Goal: Task Accomplishment & Management: Manage account settings

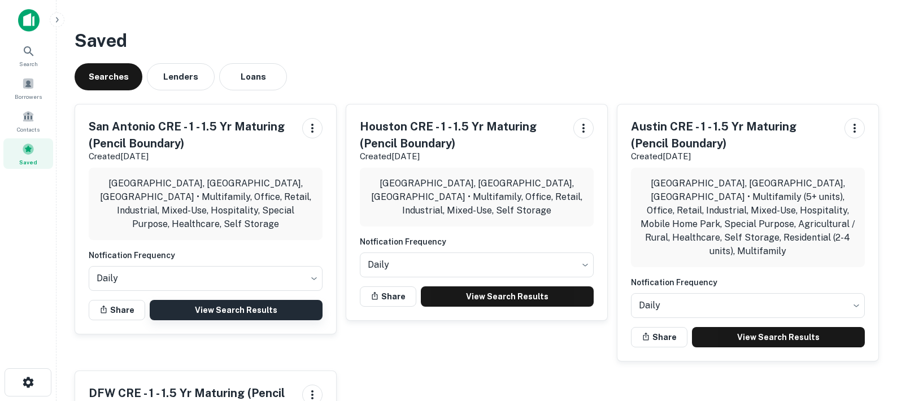
click at [279, 300] on link "View Search Results" at bounding box center [236, 310] width 173 height 20
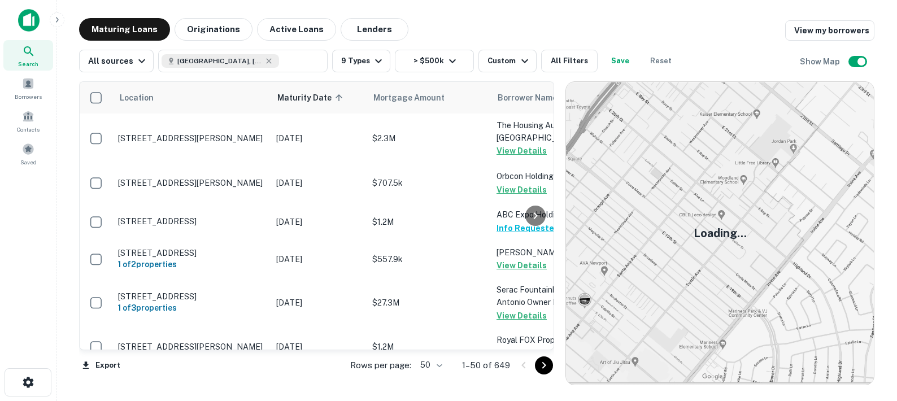
click at [438, 360] on body "Search Borrowers Contacts Saved Maturing Loans Originations Active Loans Lender…" at bounding box center [448, 200] width 897 height 401
click at [438, 376] on li "100" at bounding box center [431, 377] width 33 height 20
click at [538, 364] on icon "Go to next page" at bounding box center [544, 366] width 14 height 14
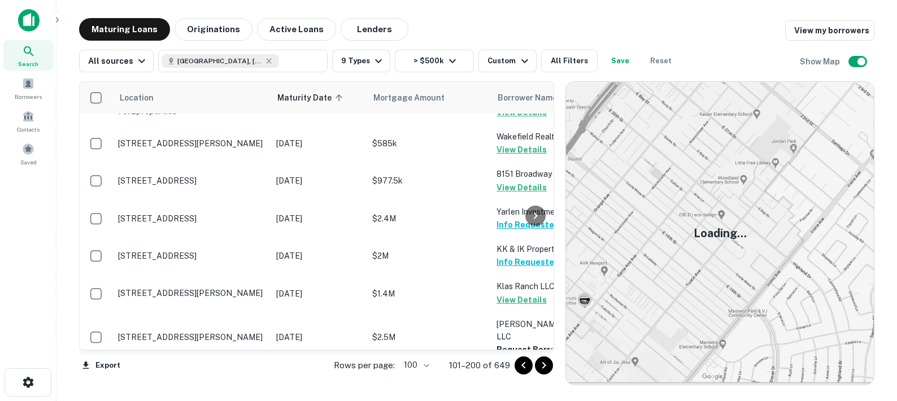
scroll to position [1984, 0]
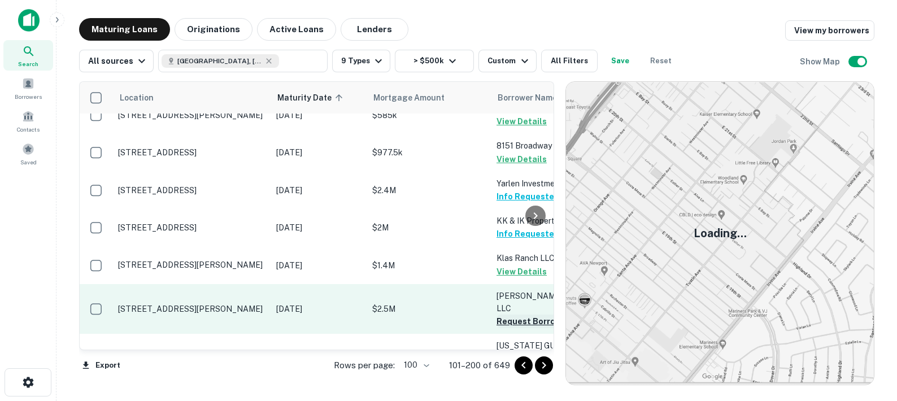
click at [508, 315] on button "Request Borrower Info" at bounding box center [541, 322] width 91 height 14
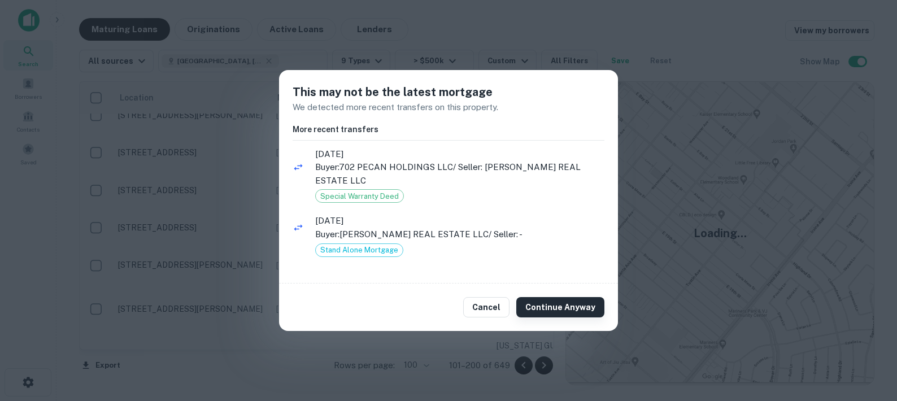
click at [541, 299] on button "Continue Anyway" at bounding box center [560, 307] width 88 height 20
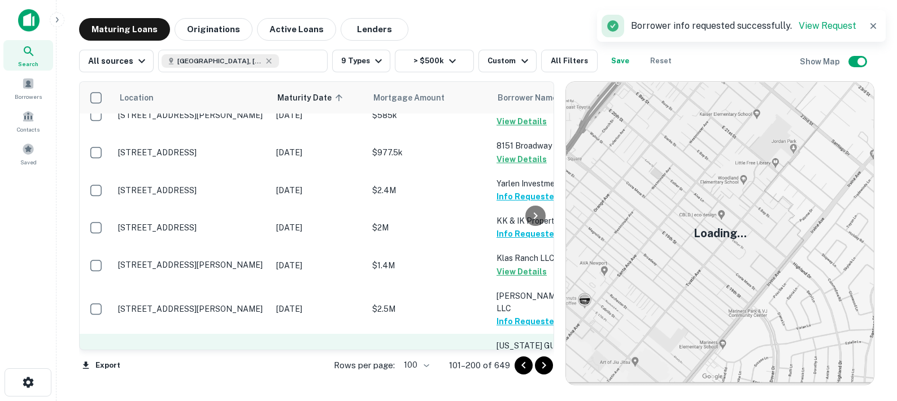
click at [515, 365] on button "Request Borrower Info" at bounding box center [541, 372] width 91 height 14
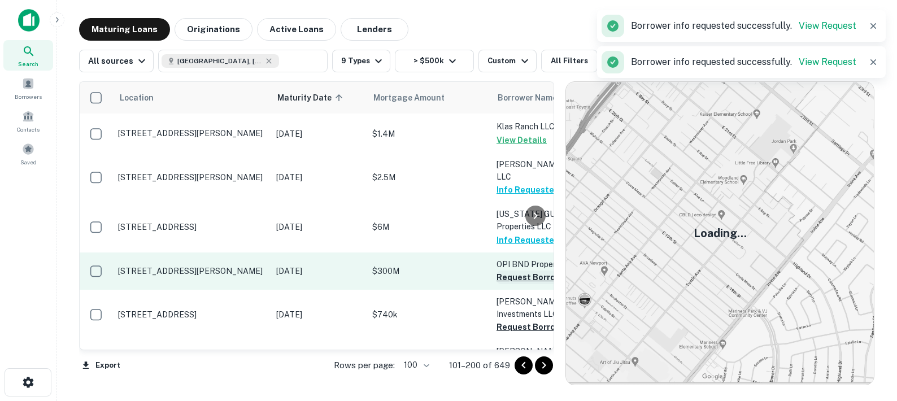
click at [508, 271] on button "Request Borrower Info" at bounding box center [541, 278] width 91 height 14
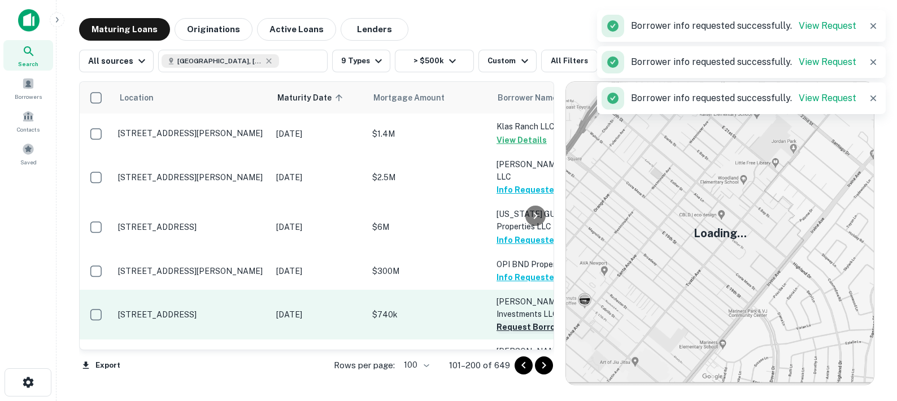
click at [512, 320] on button "Request Borrower Info" at bounding box center [541, 327] width 91 height 14
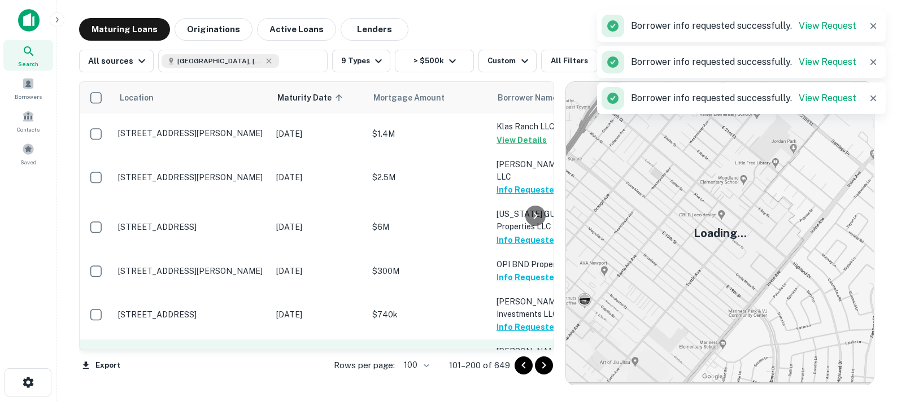
click at [517, 370] on button "Request Borrower Info" at bounding box center [541, 377] width 91 height 14
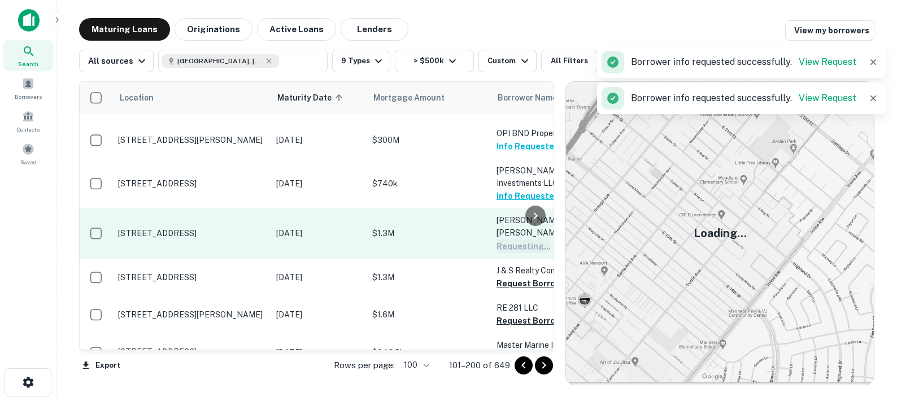
scroll to position [2251, 0]
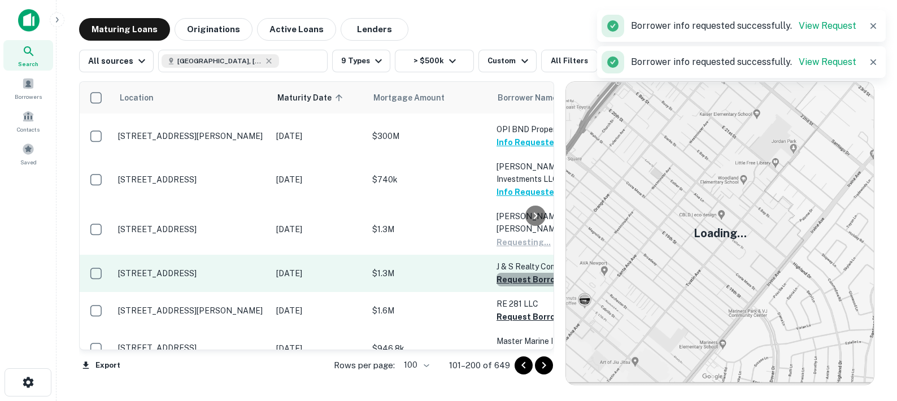
click at [512, 273] on button "Request Borrower Info" at bounding box center [541, 280] width 91 height 14
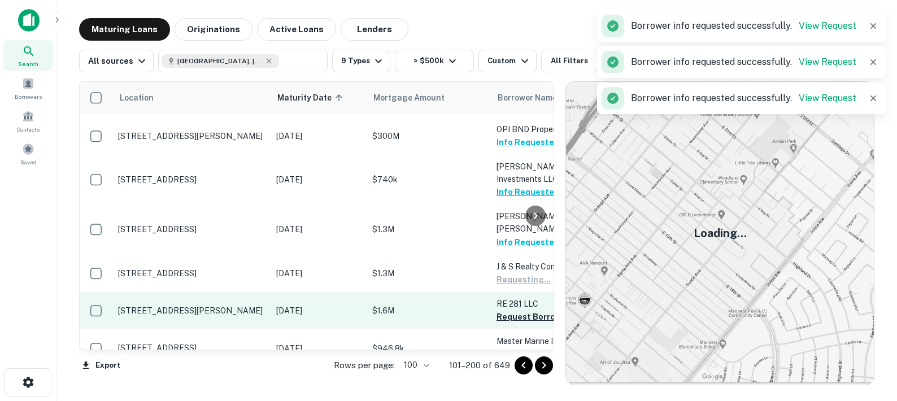
click at [514, 310] on button "Request Borrower Info" at bounding box center [541, 317] width 91 height 14
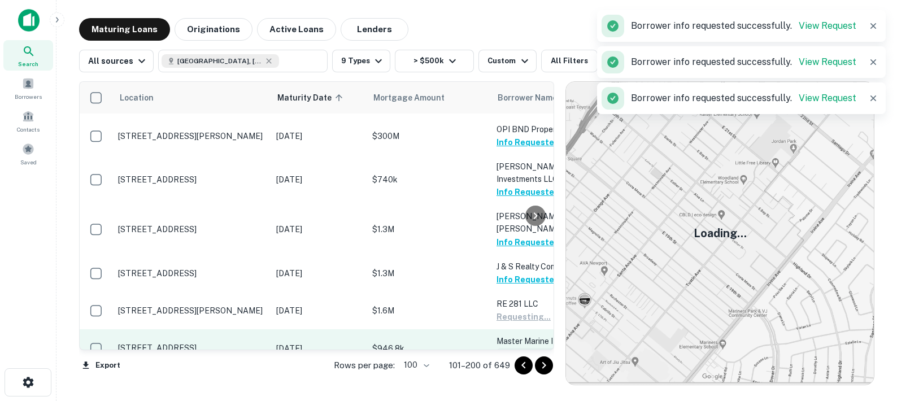
click at [515, 348] on button "Request Borrower Info" at bounding box center [541, 355] width 91 height 14
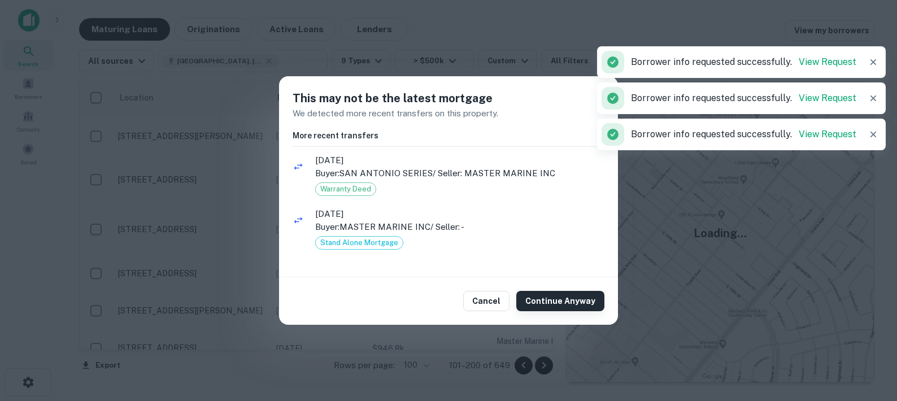
click at [537, 297] on button "Continue Anyway" at bounding box center [560, 301] width 88 height 20
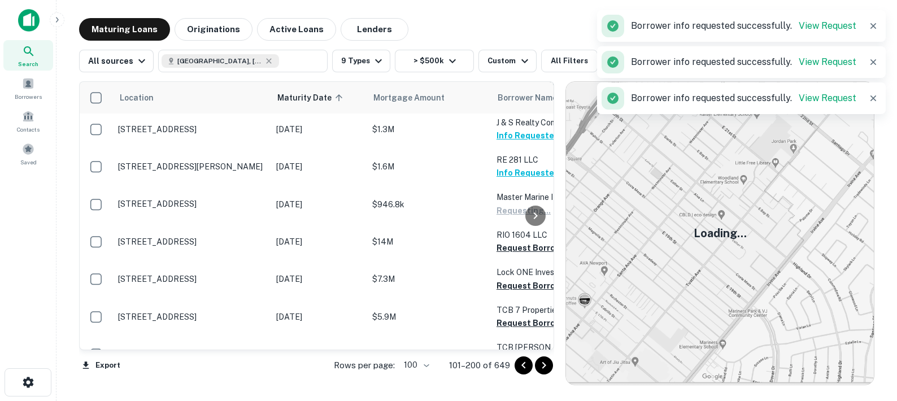
scroll to position [2395, 0]
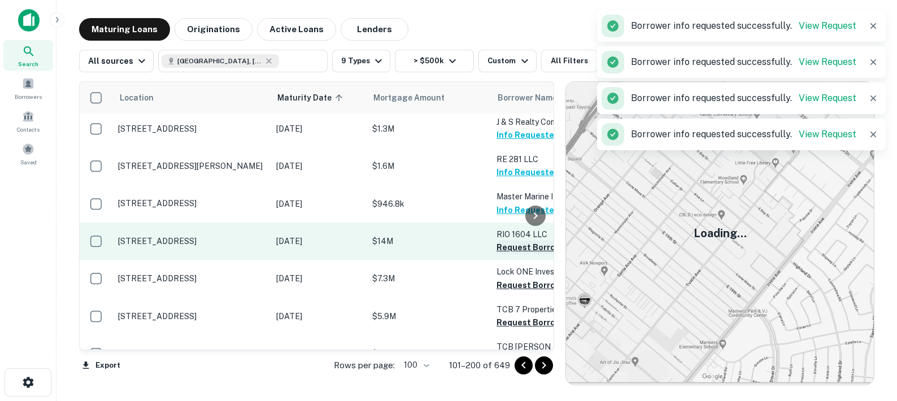
click at [502, 241] on button "Request Borrower Info" at bounding box center [541, 248] width 91 height 14
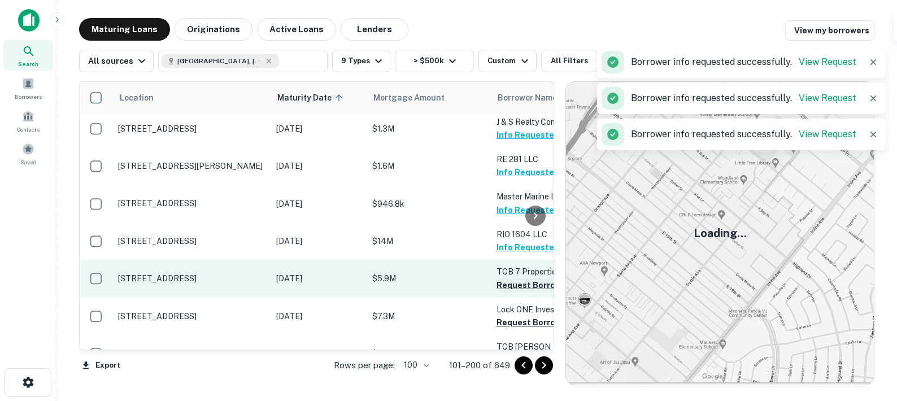
click at [505, 278] on button "Request Borrower Info" at bounding box center [541, 285] width 91 height 14
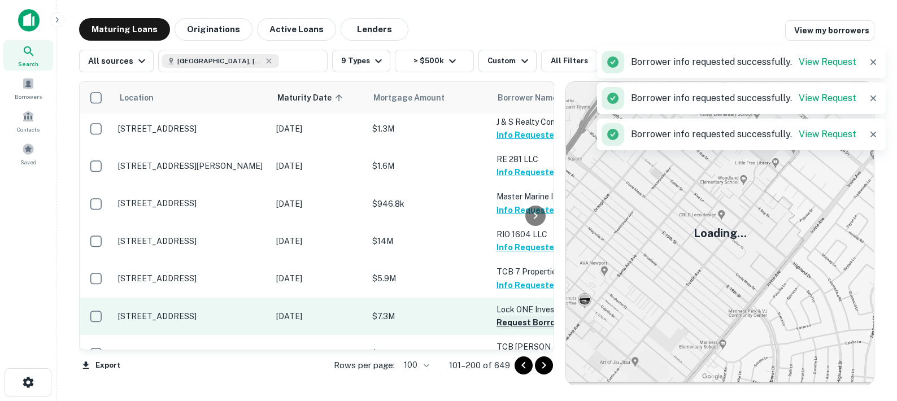
click at [507, 316] on button "Request Borrower Info" at bounding box center [541, 323] width 91 height 14
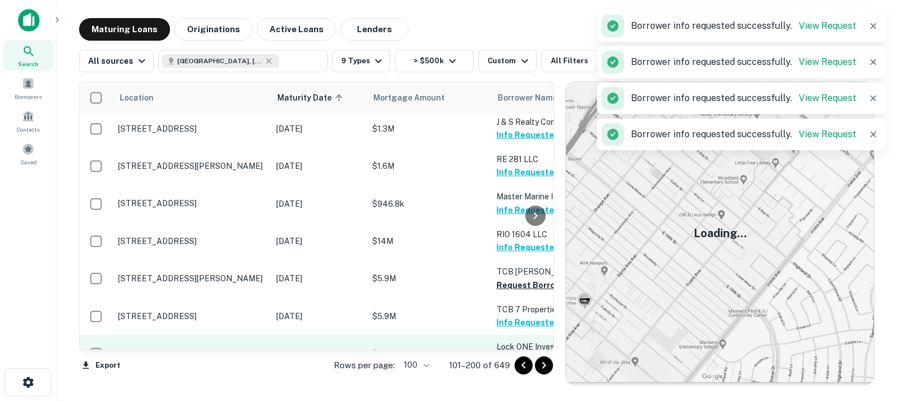
click at [510, 353] on button "Request Borrower Info" at bounding box center [541, 360] width 91 height 14
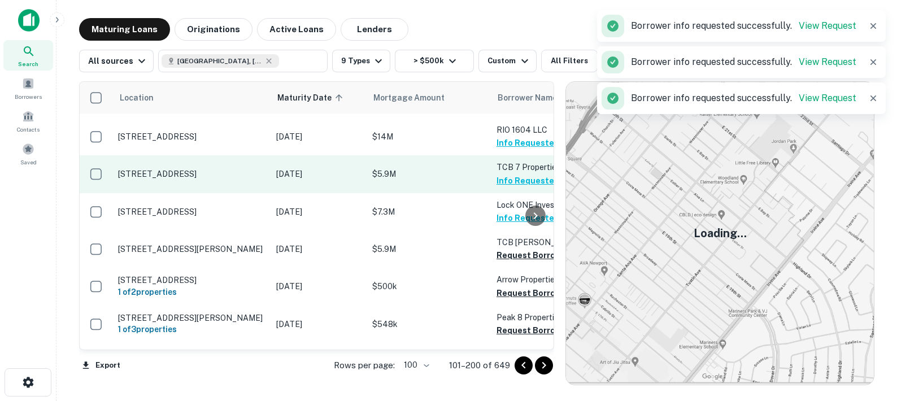
scroll to position [2518, 0]
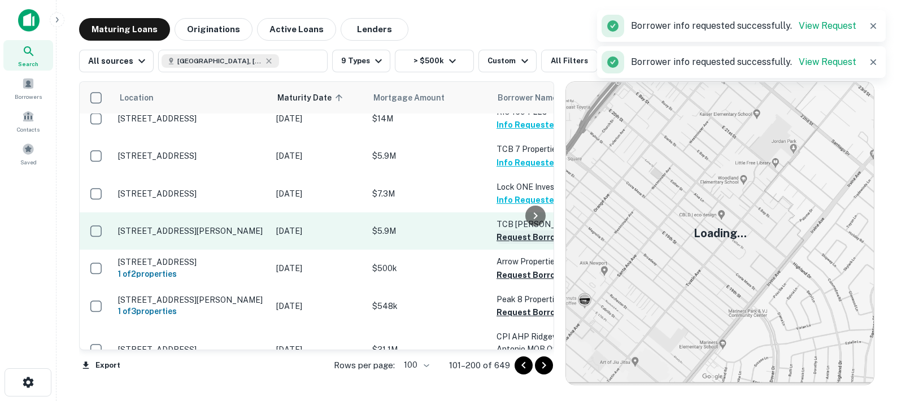
click at [506, 230] on button "Request Borrower Info" at bounding box center [541, 237] width 91 height 14
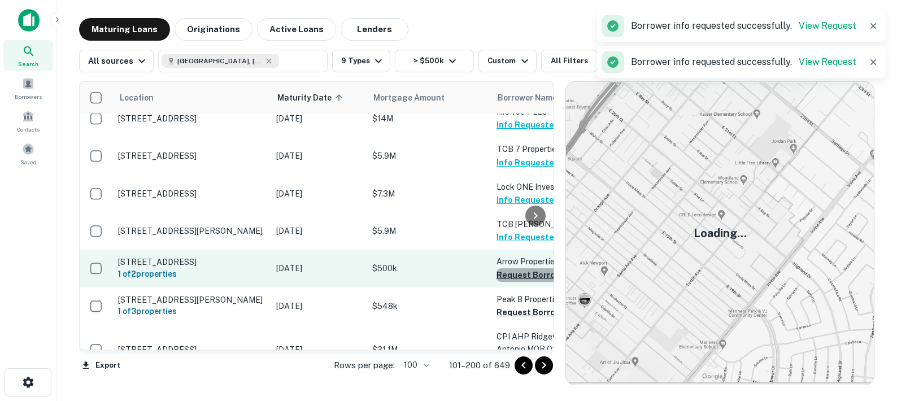
click at [508, 268] on button "Request Borrower Info" at bounding box center [541, 275] width 91 height 14
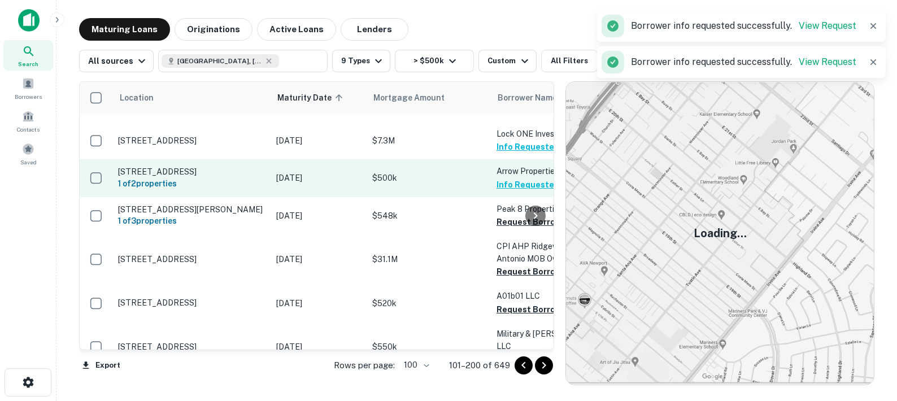
scroll to position [2607, 0]
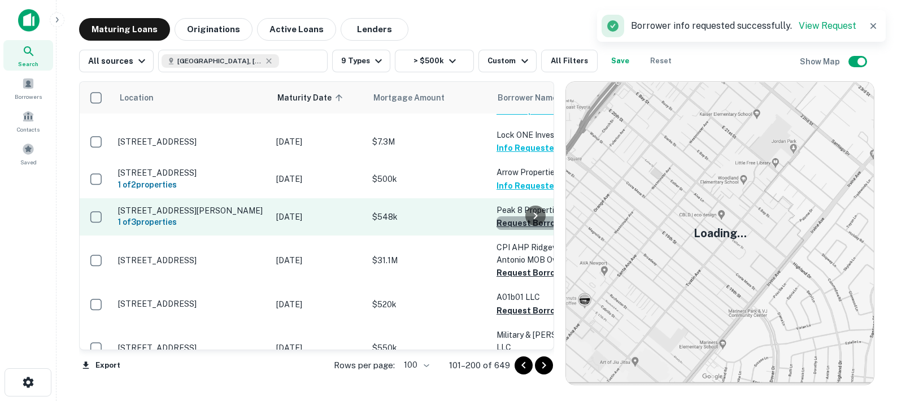
click at [508, 216] on button "Request Borrower Info" at bounding box center [541, 223] width 91 height 14
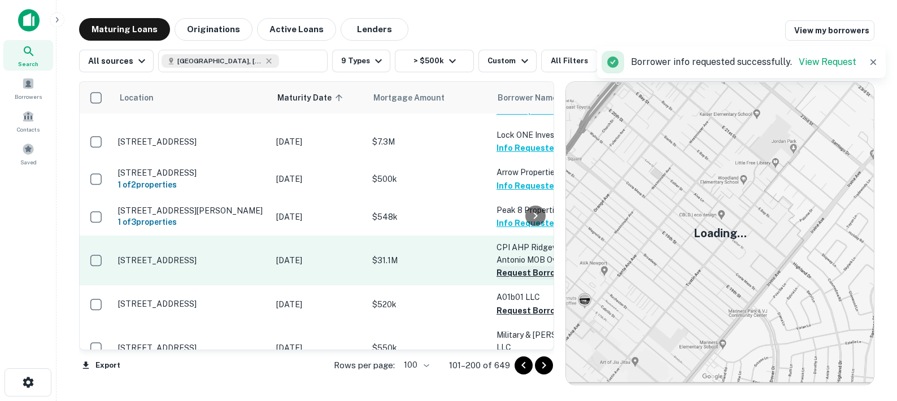
click at [513, 266] on button "Request Borrower Info" at bounding box center [541, 273] width 91 height 14
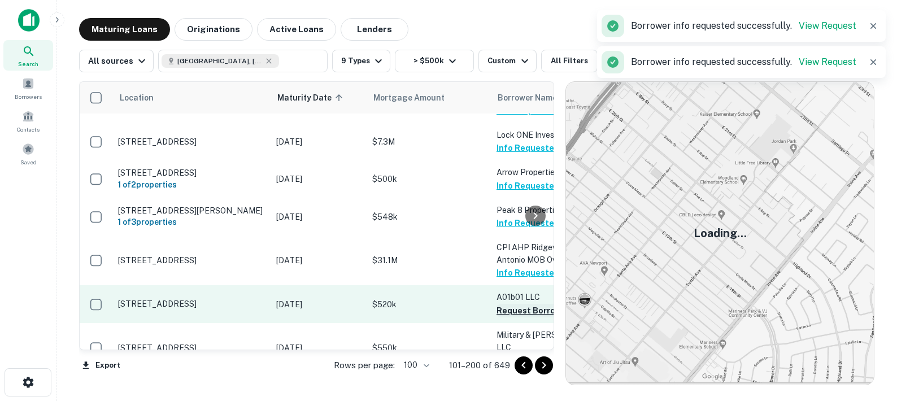
click at [512, 304] on button "Request Borrower Info" at bounding box center [541, 311] width 91 height 14
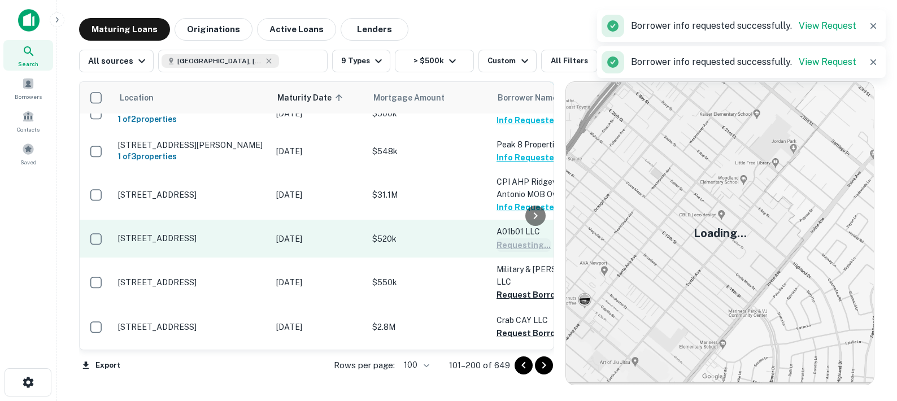
scroll to position [2680, 0]
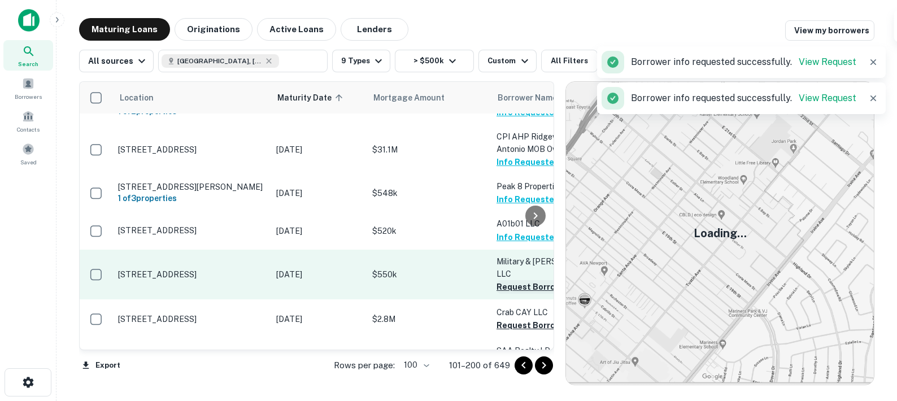
click at [507, 280] on button "Request Borrower Info" at bounding box center [541, 287] width 91 height 14
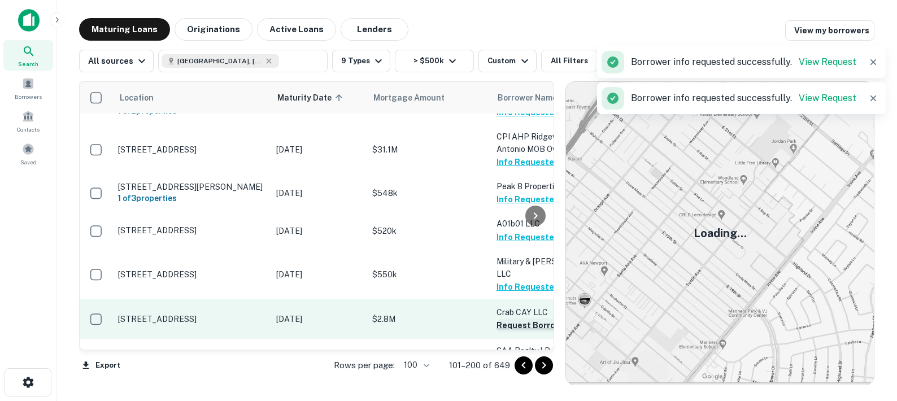
click at [512, 319] on button "Request Borrower Info" at bounding box center [541, 326] width 91 height 14
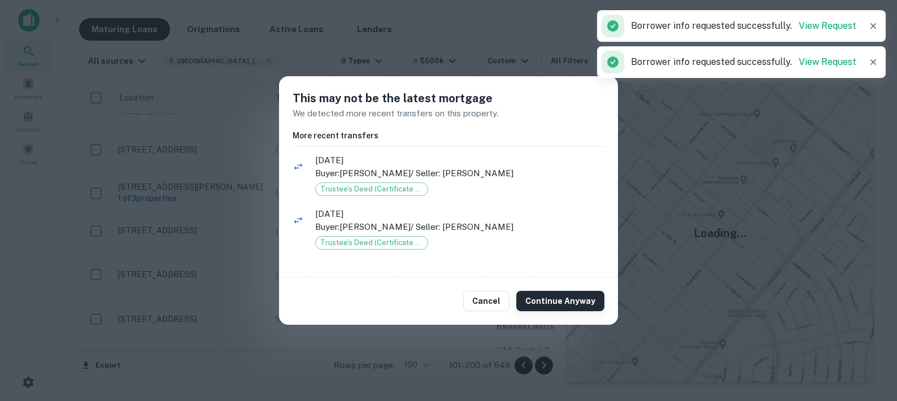
click at [544, 303] on button "Continue Anyway" at bounding box center [560, 301] width 88 height 20
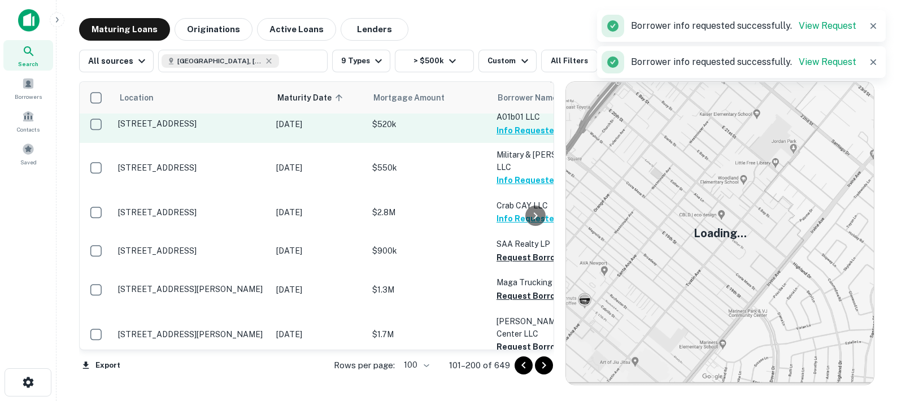
scroll to position [2793, 0]
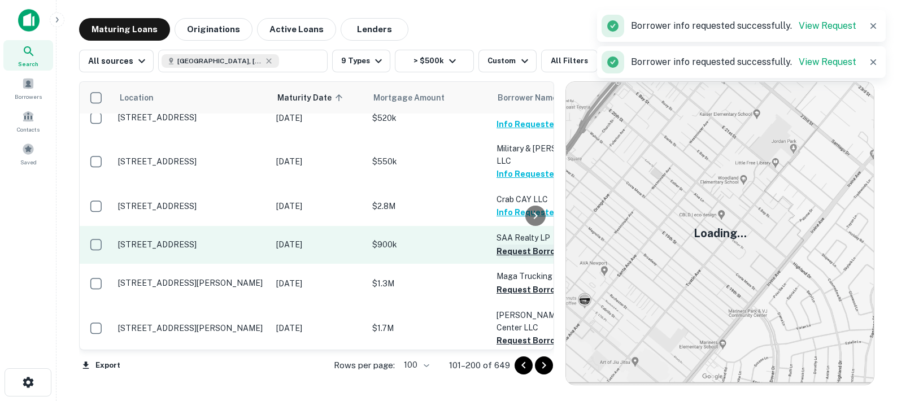
click at [505, 245] on button "Request Borrower Info" at bounding box center [541, 252] width 91 height 14
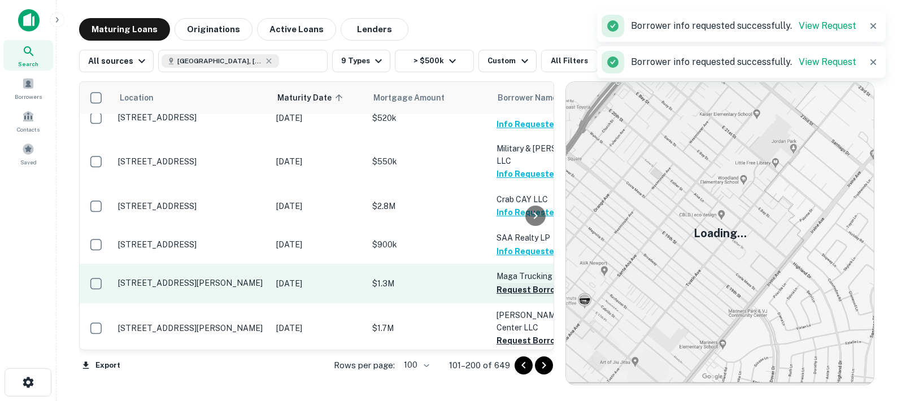
click at [505, 283] on button "Request Borrower Info" at bounding box center [541, 290] width 91 height 14
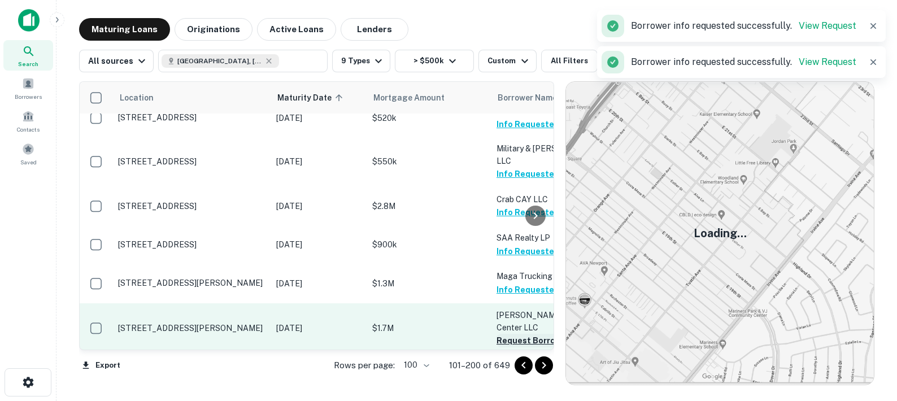
click at [513, 334] on button "Request Borrower Info" at bounding box center [541, 341] width 91 height 14
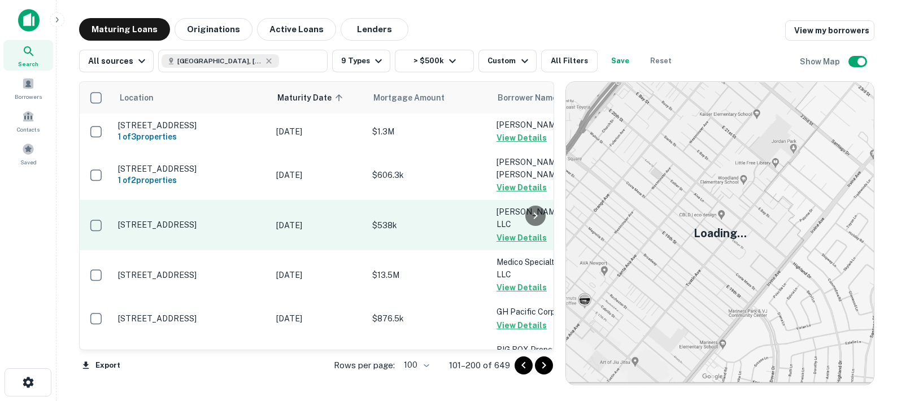
scroll to position [621, 0]
